Goal: Task Accomplishment & Management: Use online tool/utility

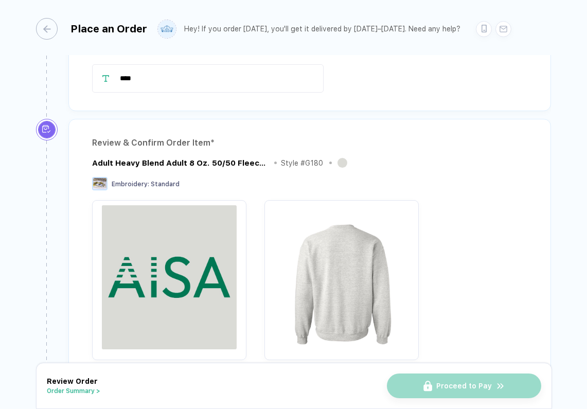
scroll to position [29, 0]
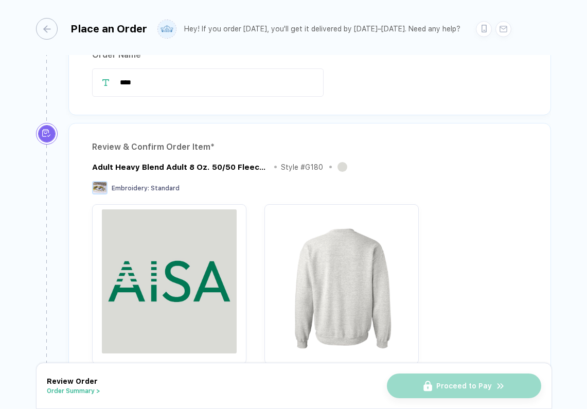
click at [176, 244] on img "button" at bounding box center [169, 281] width 144 height 144
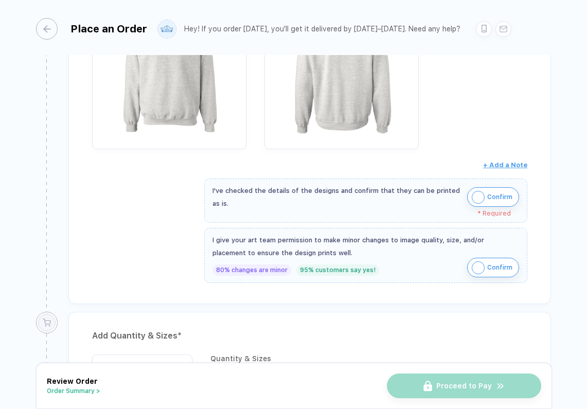
scroll to position [245, 0]
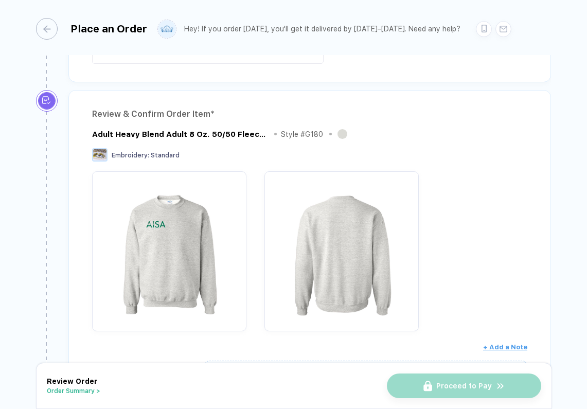
scroll to position [64, 0]
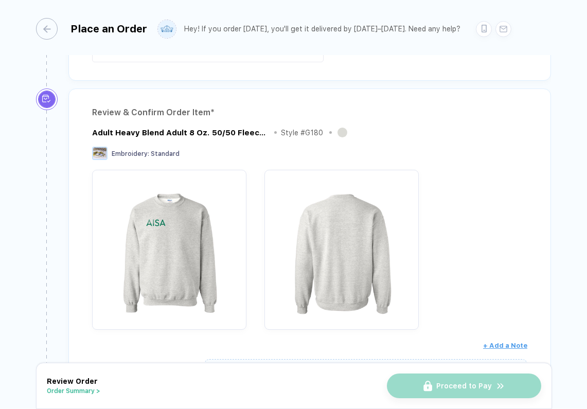
click at [177, 123] on div "Review & Confirm Order Item * Adult Heavy Blend Adult 8 Oz. 50/50 Fleece Crew S…" at bounding box center [309, 286] width 482 height 396
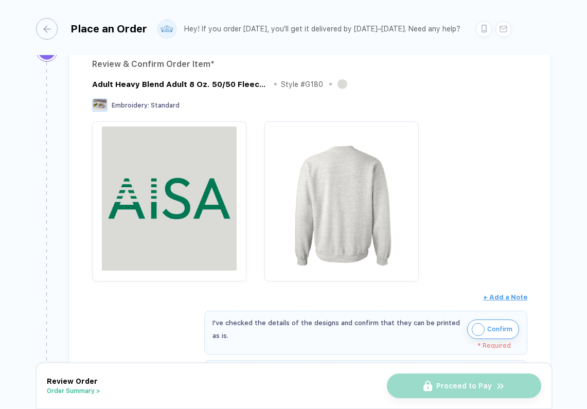
scroll to position [22, 0]
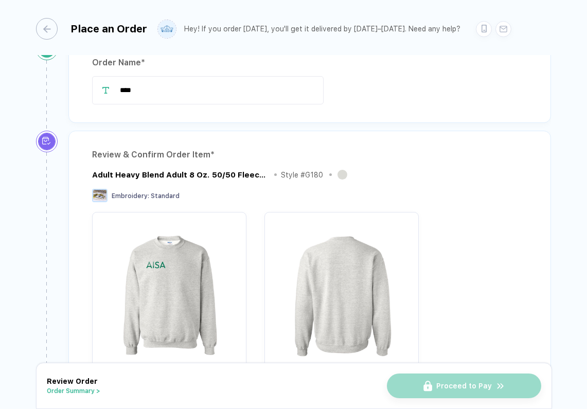
click at [49, 145] on circle at bounding box center [48, 143] width 5 height 5
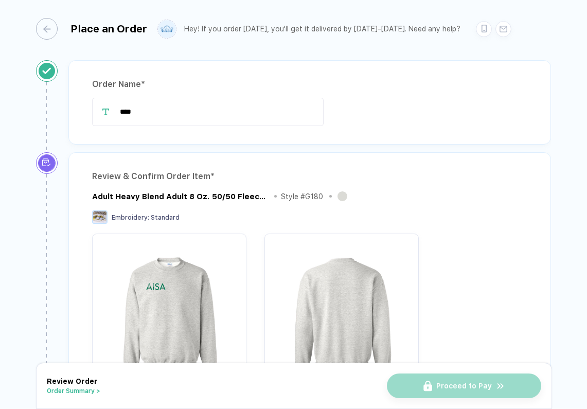
scroll to position [0, 0]
click at [48, 31] on div "button" at bounding box center [42, 29] width 22 height 22
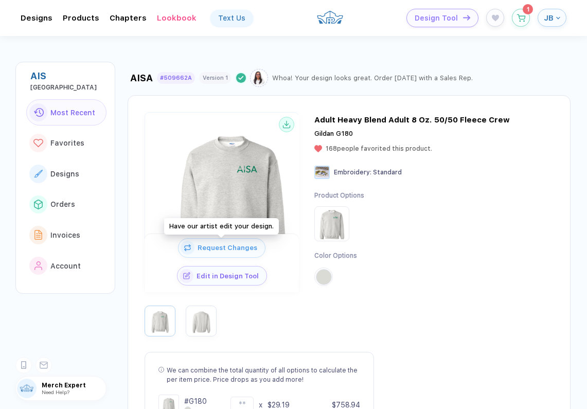
click at [238, 253] on button "Request Changes" at bounding box center [221, 248] width 87 height 20
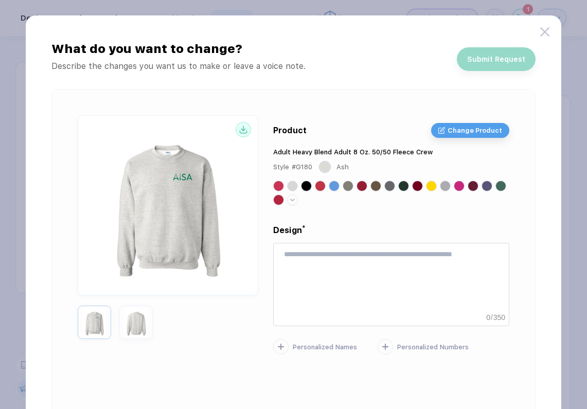
click at [181, 177] on img at bounding box center [168, 203] width 174 height 159
click at [182, 177] on img at bounding box center [168, 203] width 174 height 159
click at [545, 32] on icon at bounding box center [544, 31] width 9 height 9
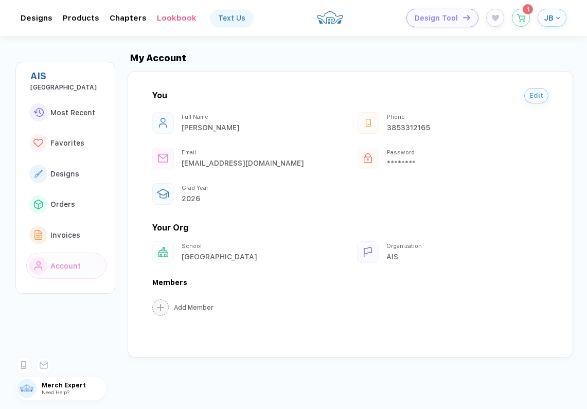
scroll to position [1321, 0]
click at [75, 262] on span "Account" at bounding box center [65, 266] width 30 height 8
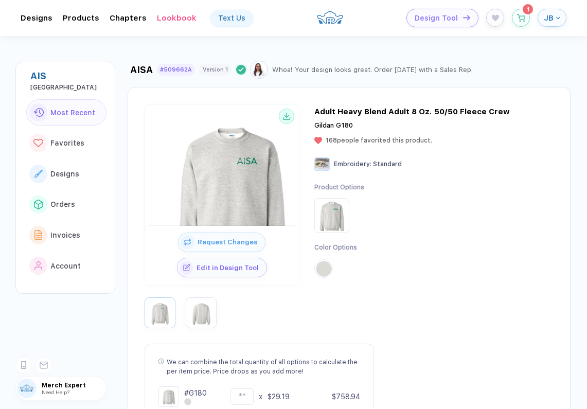
scroll to position [15, 0]
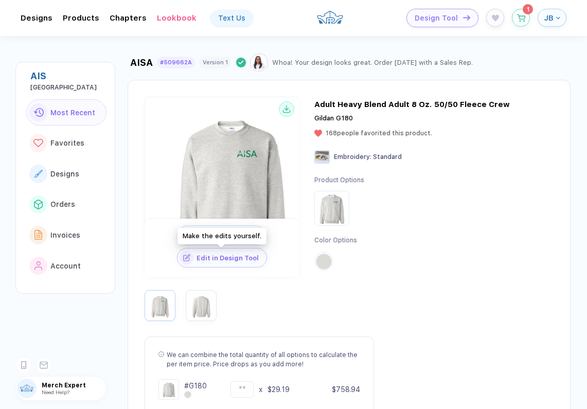
click at [229, 260] on span "Edit in Design Tool" at bounding box center [229, 258] width 73 height 8
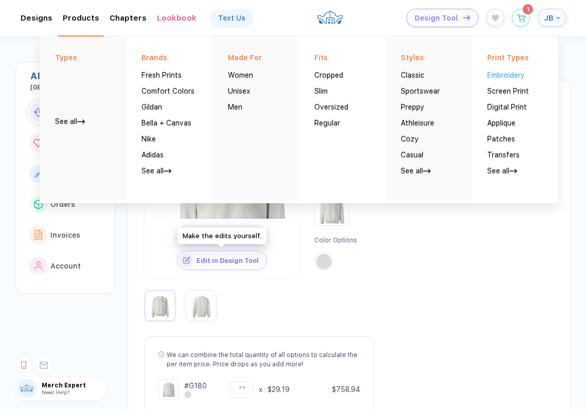
click at [502, 77] on button "Embroidery" at bounding box center [506, 71] width 38 height 16
